Goal: Leave review/rating

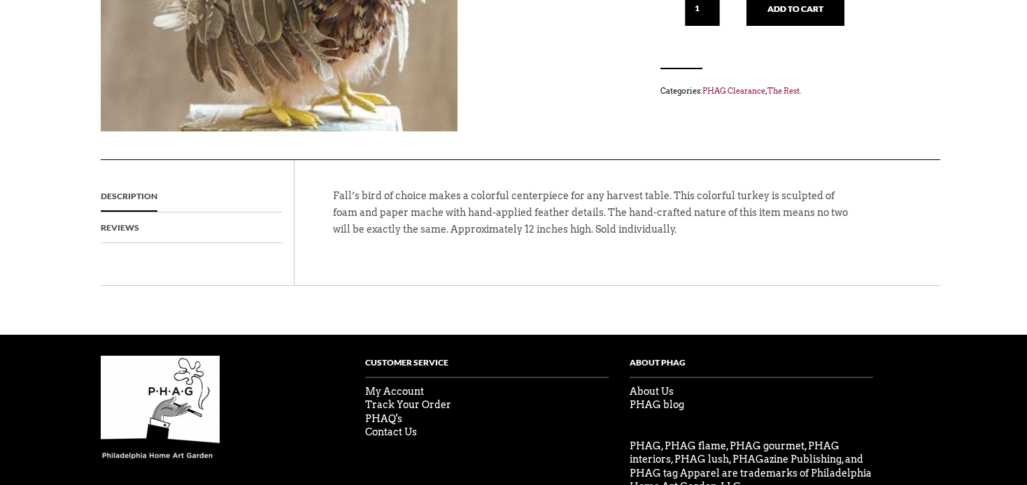
scroll to position [339, 0]
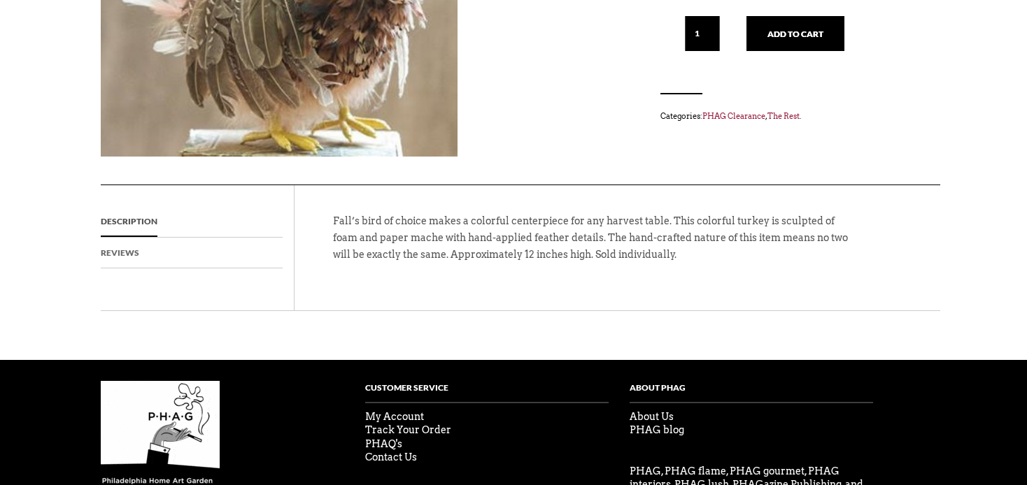
click at [116, 250] on link "Reviews" at bounding box center [120, 253] width 38 height 31
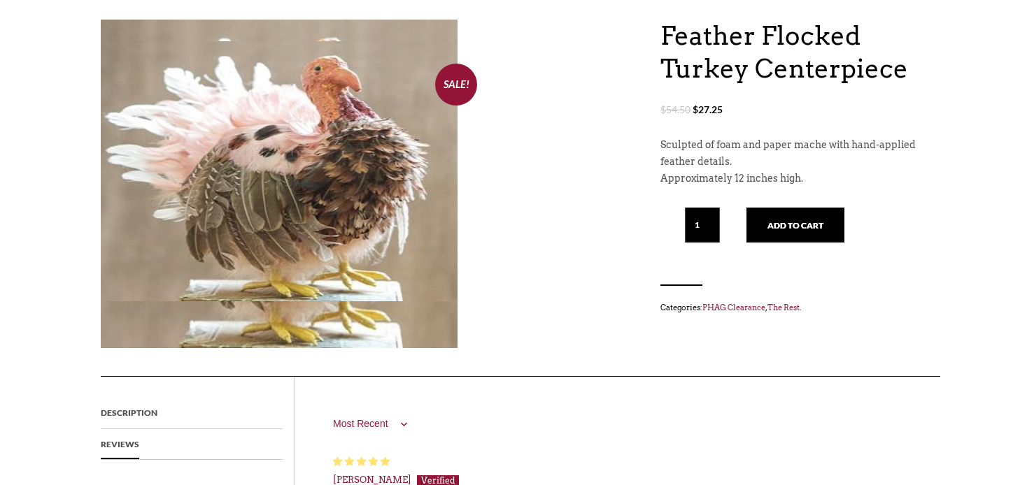
scroll to position [0, 0]
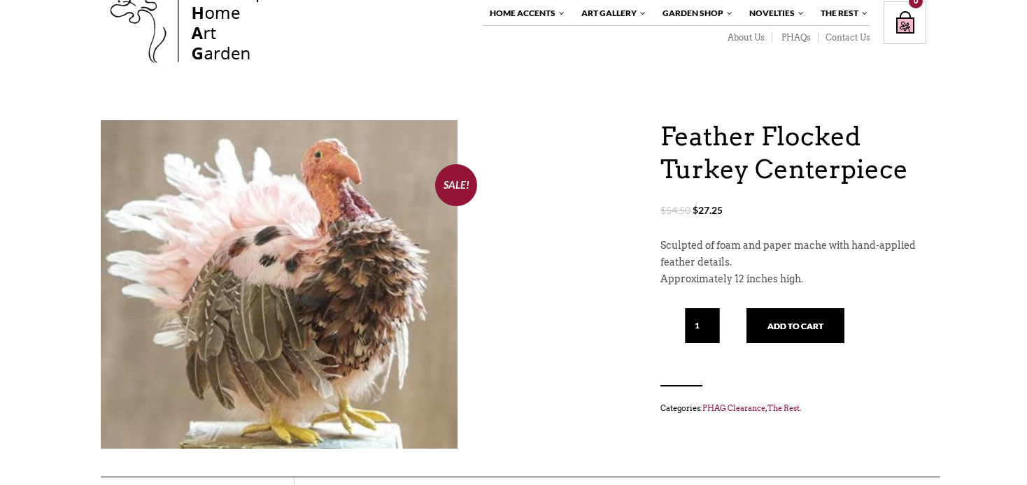
scroll to position [148, 0]
